Goal: Task Accomplishment & Management: Use online tool/utility

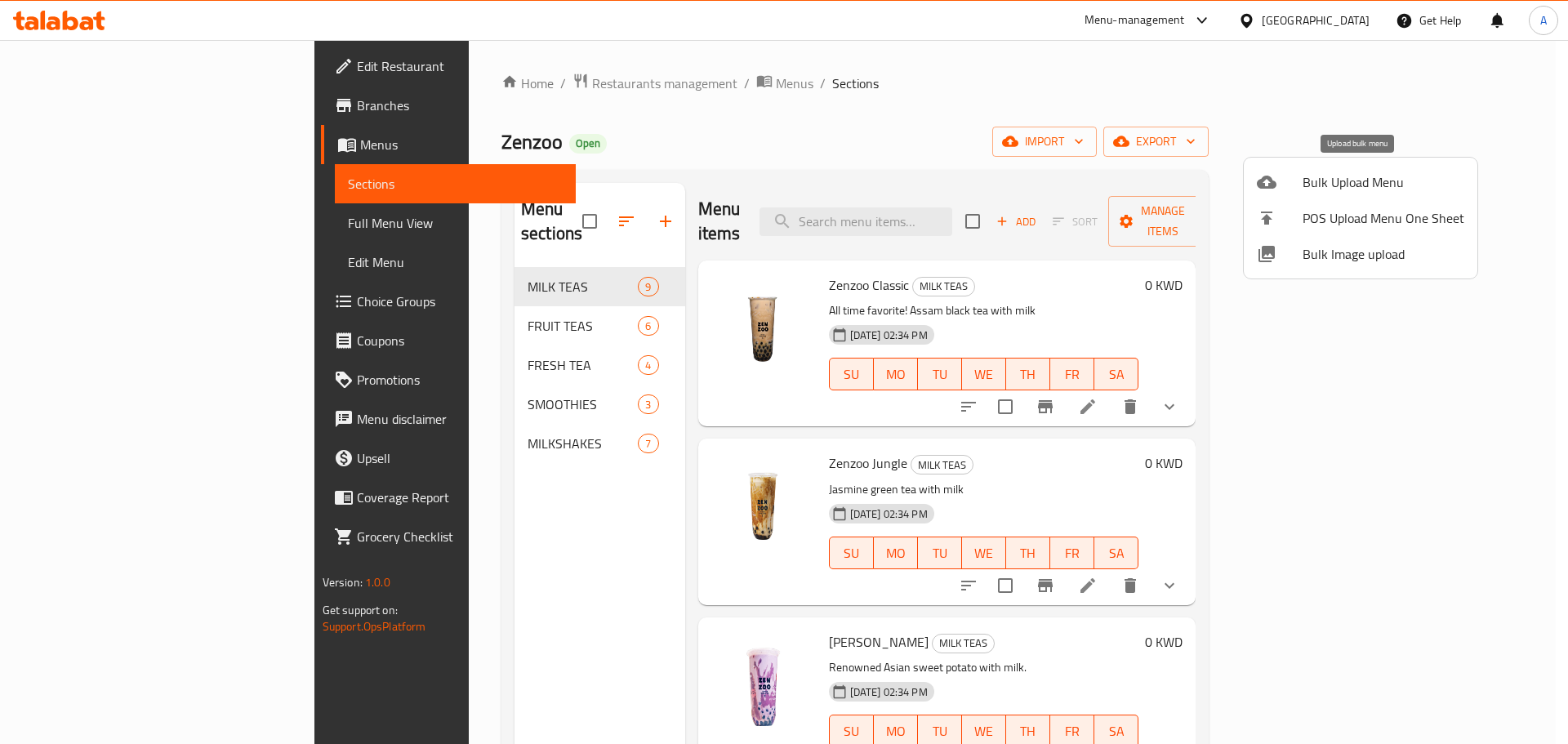
click at [1428, 181] on span "Bulk Upload Menu" at bounding box center [1384, 182] width 161 height 20
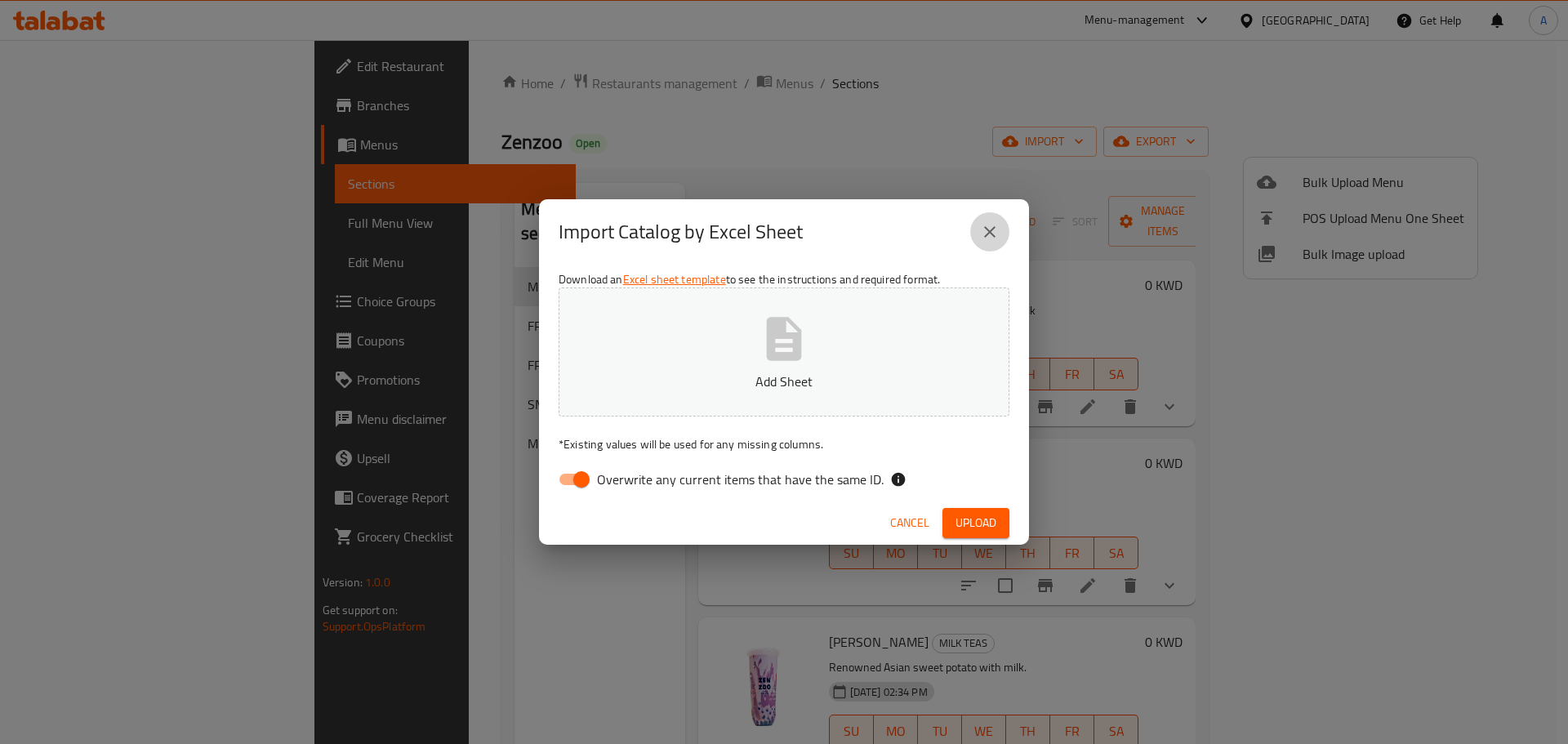
drag, startPoint x: 980, startPoint y: 232, endPoint x: 1073, endPoint y: 172, distance: 110.7
click at [985, 232] on icon "close" at bounding box center [990, 232] width 20 height 20
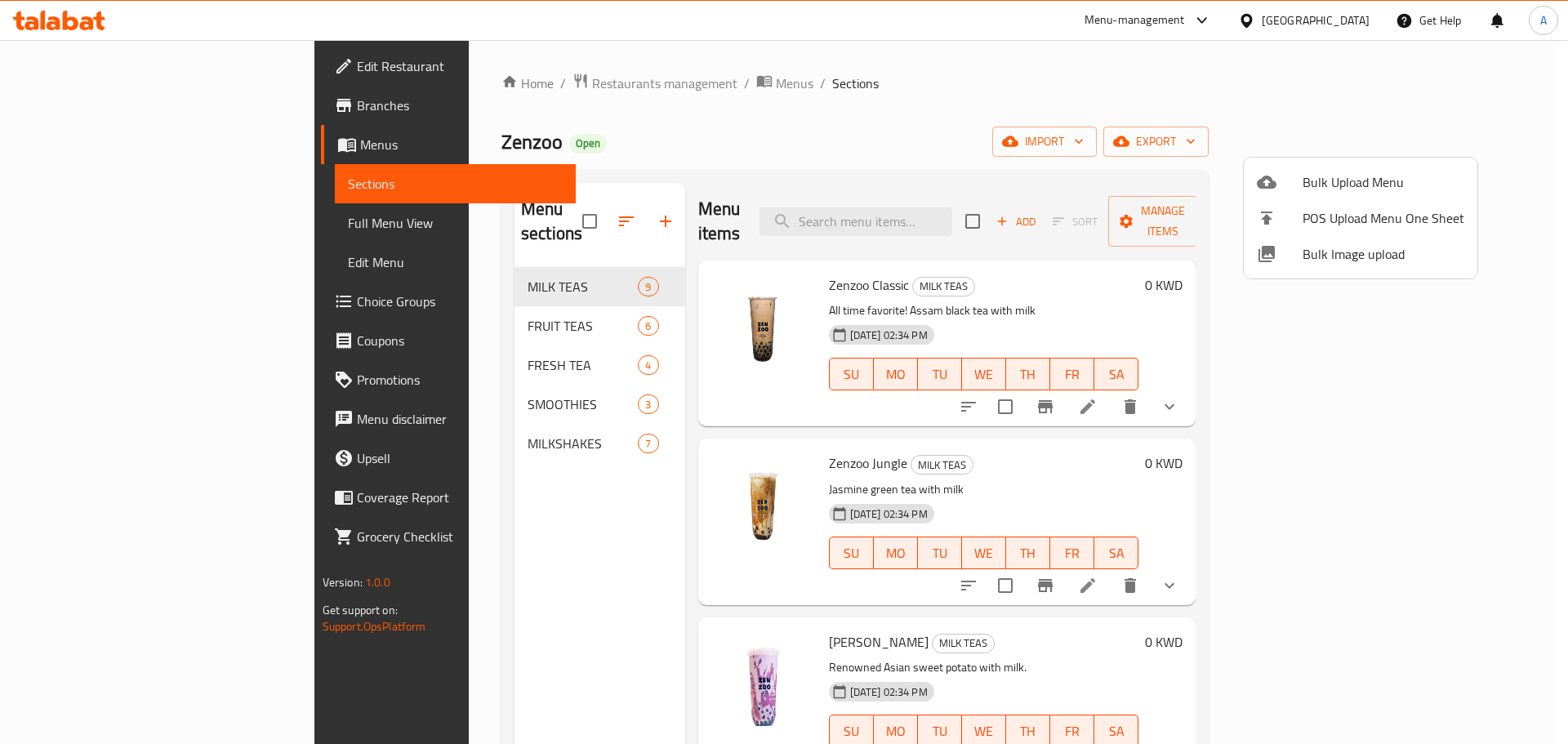
click at [1128, 135] on div at bounding box center [784, 372] width 1568 height 744
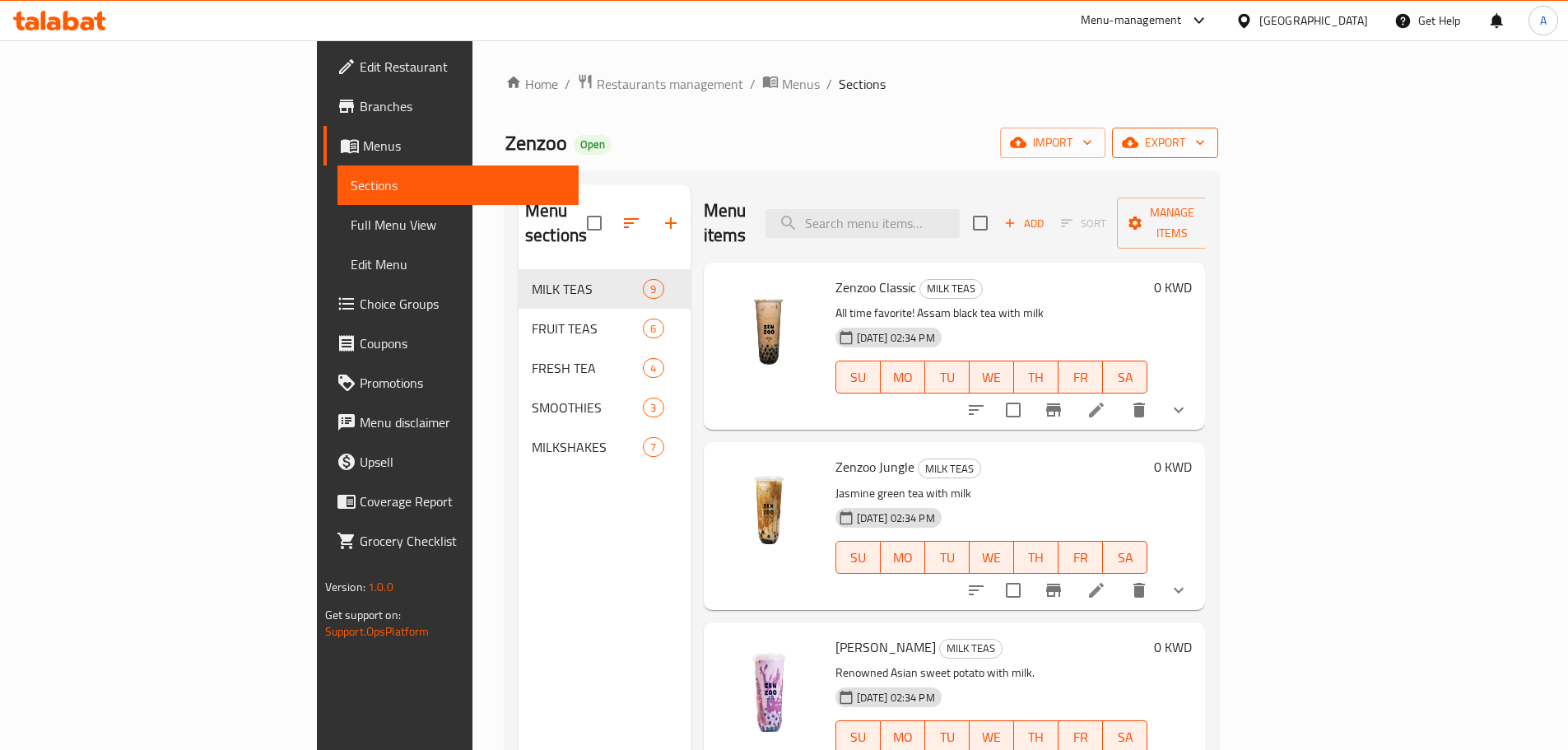
click at [1219, 156] on button "export" at bounding box center [1165, 143] width 106 height 30
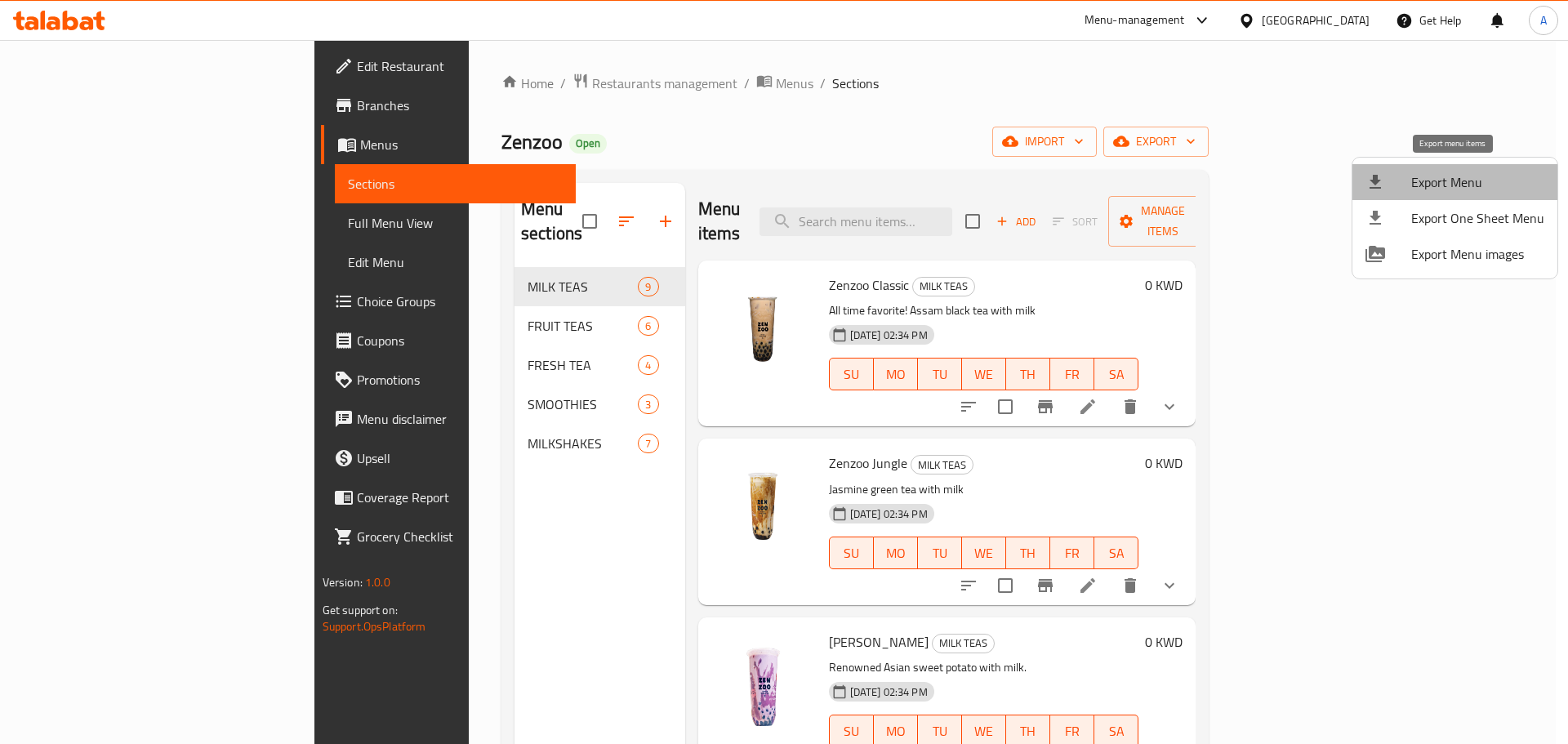
click at [1455, 186] on span "Export Menu" at bounding box center [1478, 182] width 133 height 20
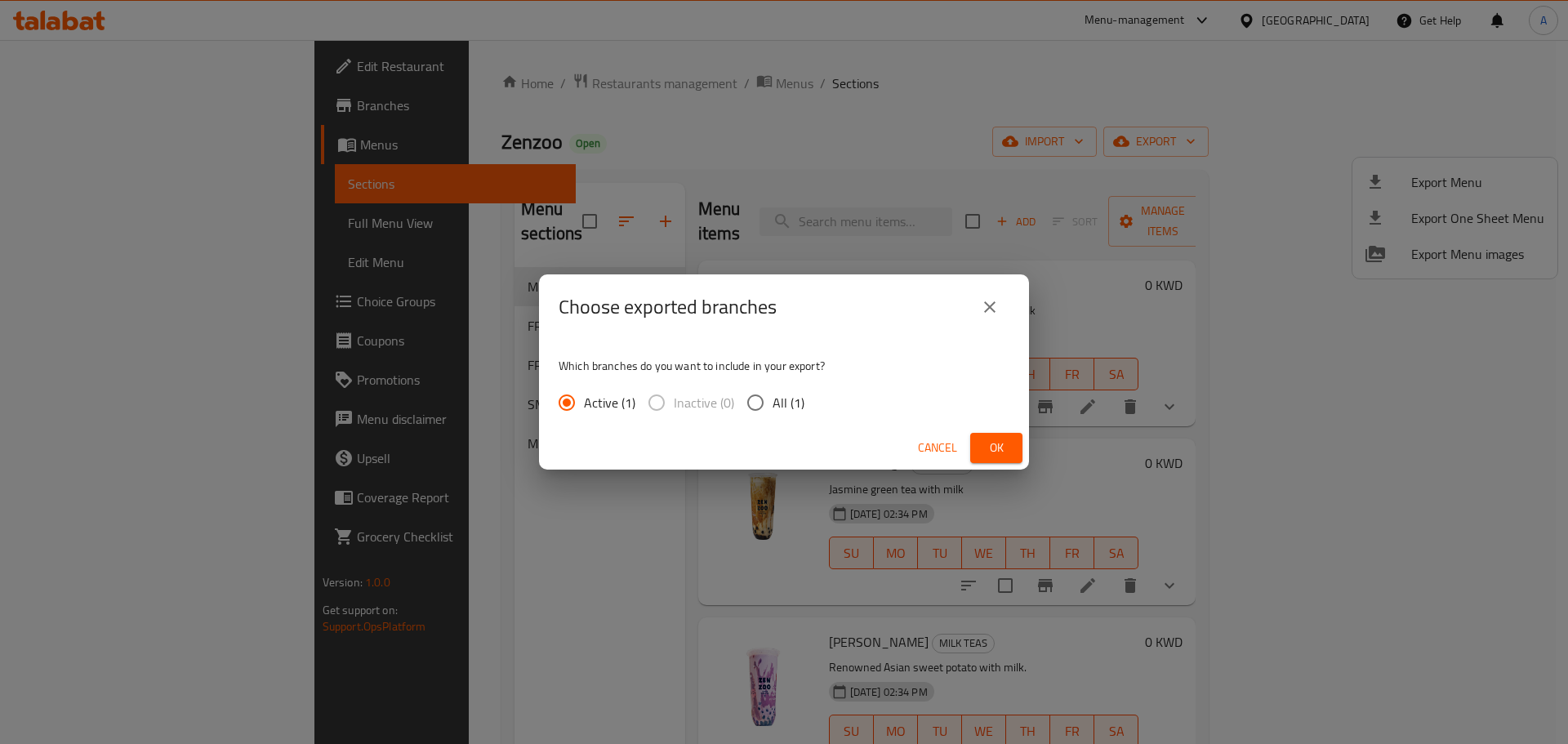
click at [800, 410] on span "All (1)" at bounding box center [789, 403] width 32 height 20
click at [773, 410] on input "All (1)" at bounding box center [755, 403] width 35 height 35
radio input "true"
click at [1023, 447] on div "Cancel Ok" at bounding box center [784, 448] width 490 height 43
click at [985, 442] on span "Ok" at bounding box center [995, 448] width 26 height 20
